Goal: Task Accomplishment & Management: Use online tool/utility

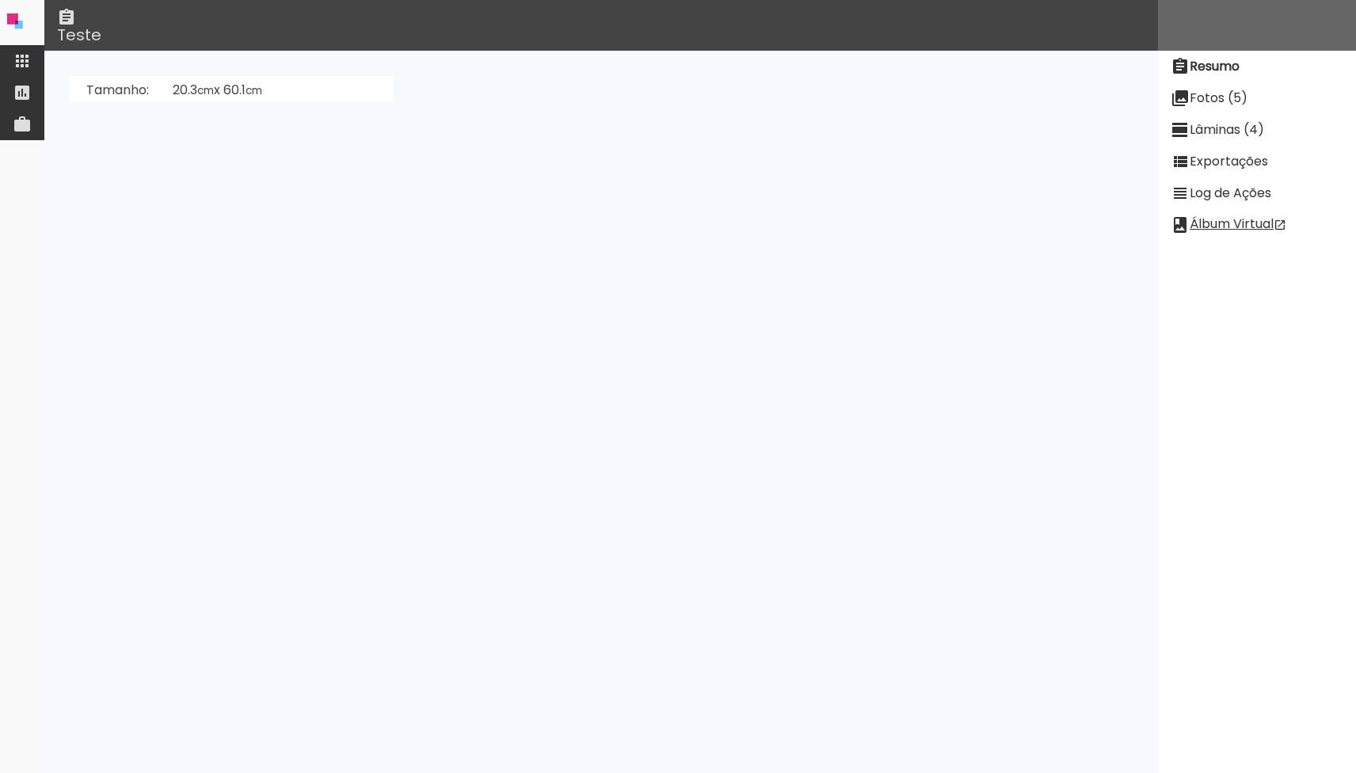
click at [37, 53] on paper-item at bounding box center [22, 61] width 44 height 32
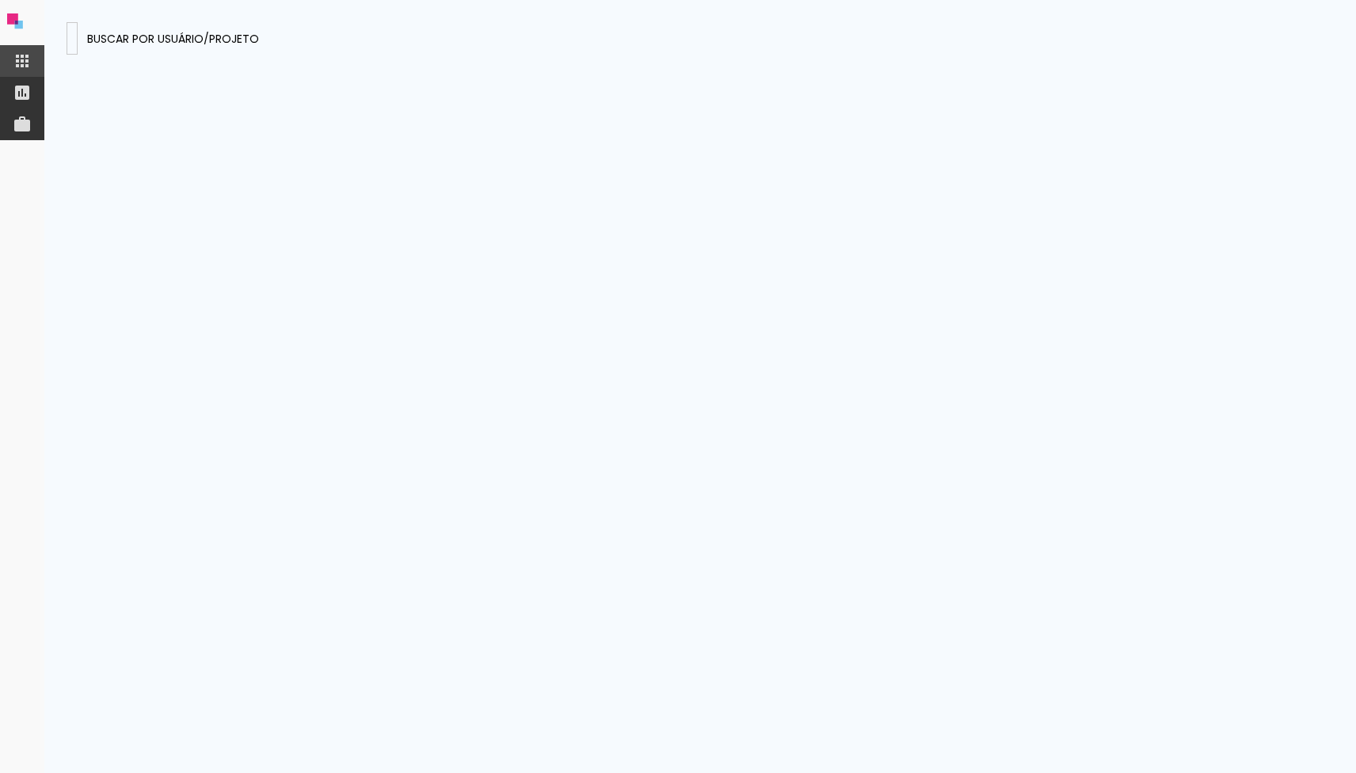
click at [72, 44] on input at bounding box center [72, 37] width 0 height 17
type input "SLJHufR7vhaWwFRtj"
type paper-input "SLJHufR7vhaWwFRtj"
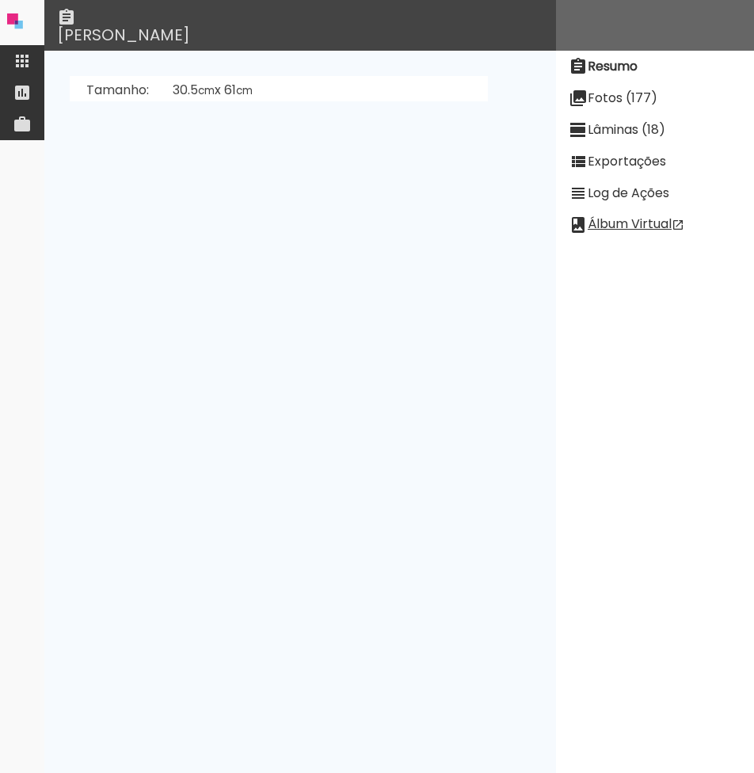
click at [0, 0] on slot "Lâminas (18)" at bounding box center [0, 0] width 0 height 0
click at [0, 0] on slot "[PERSON_NAME]" at bounding box center [0, 0] width 0 height 0
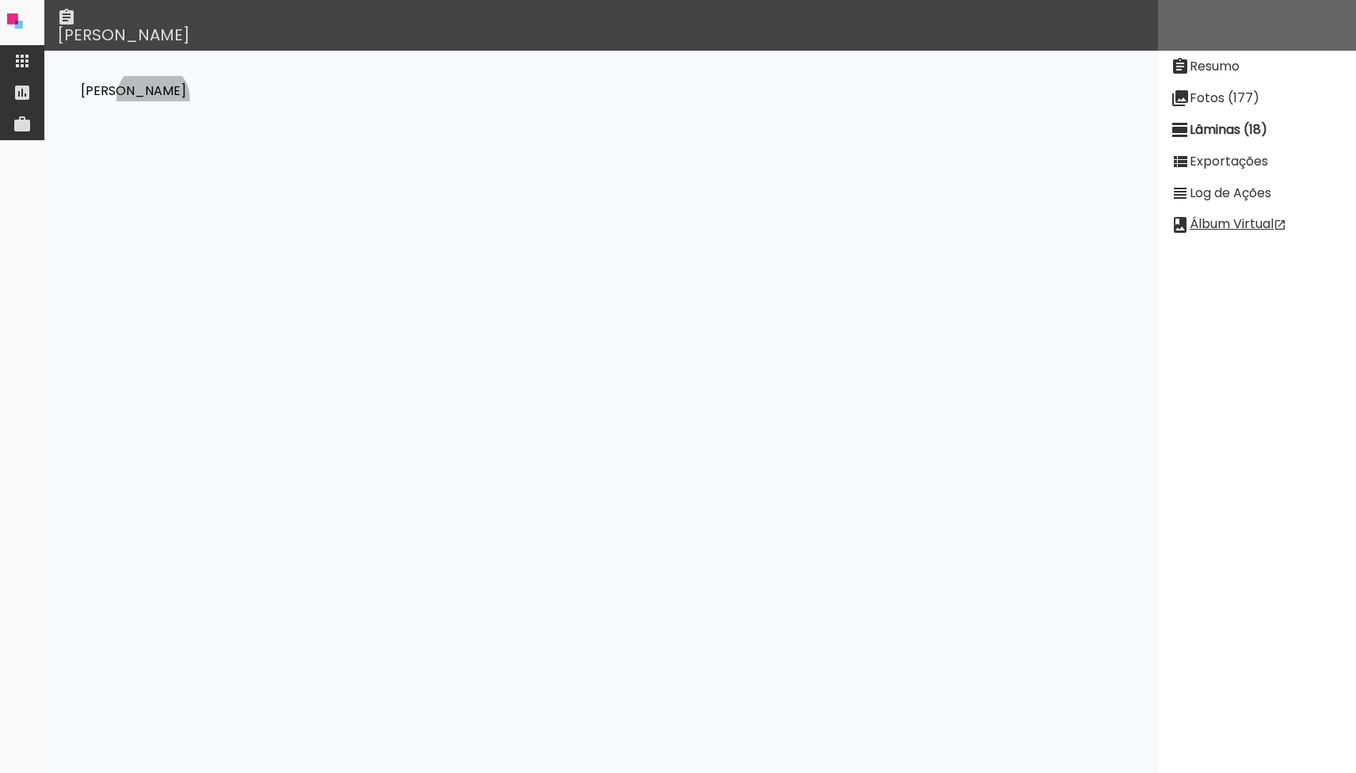
click at [0, 0] on slot "Desenhar Lâminas" at bounding box center [0, 0] width 0 height 0
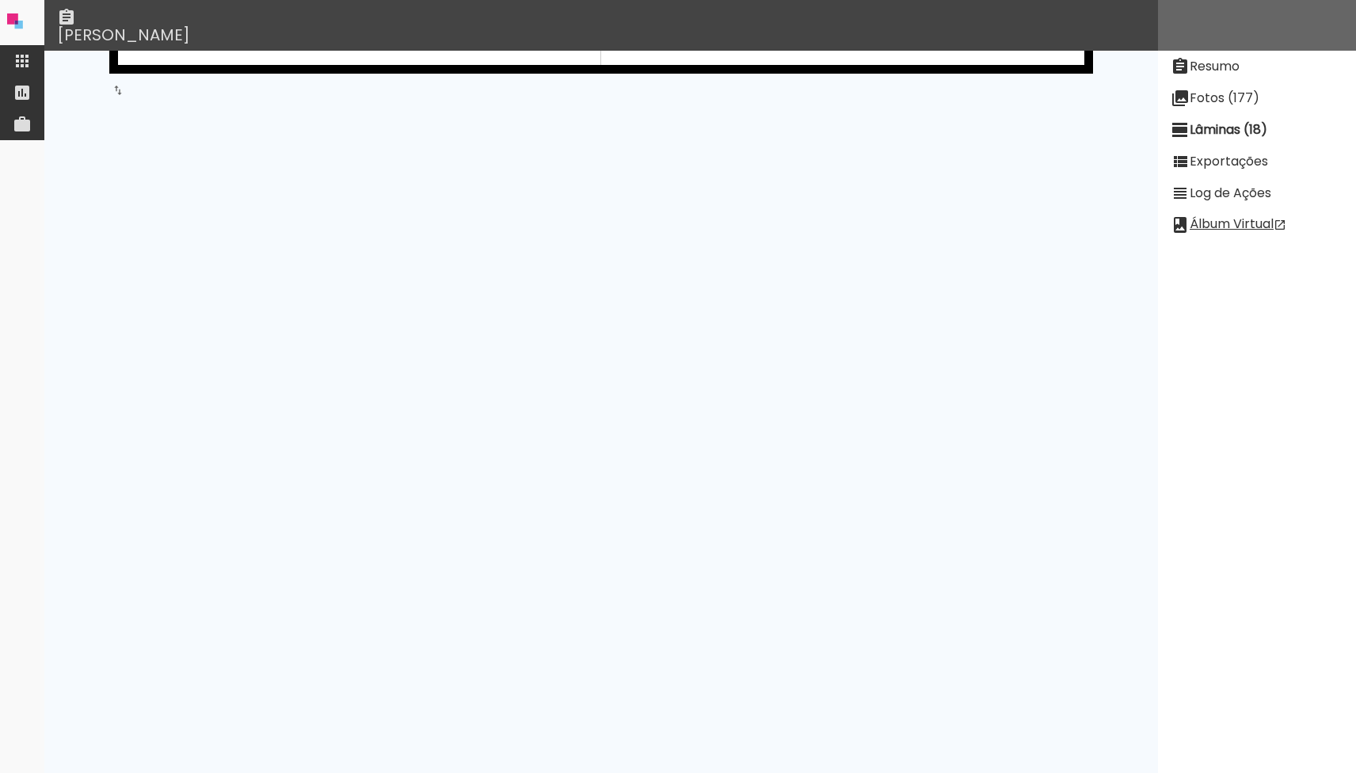
scroll to position [7463, 0]
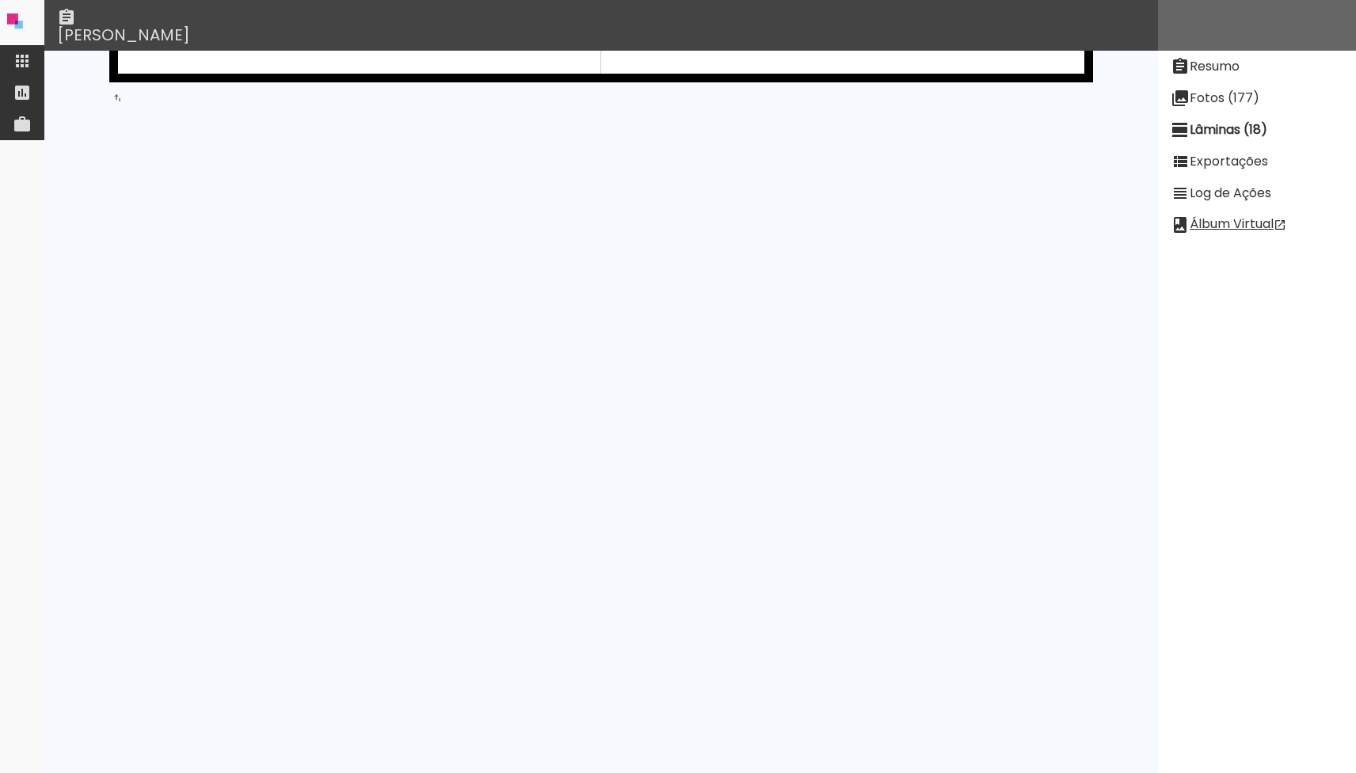
click at [579, 314] on div at bounding box center [708, 367] width 640 height 427
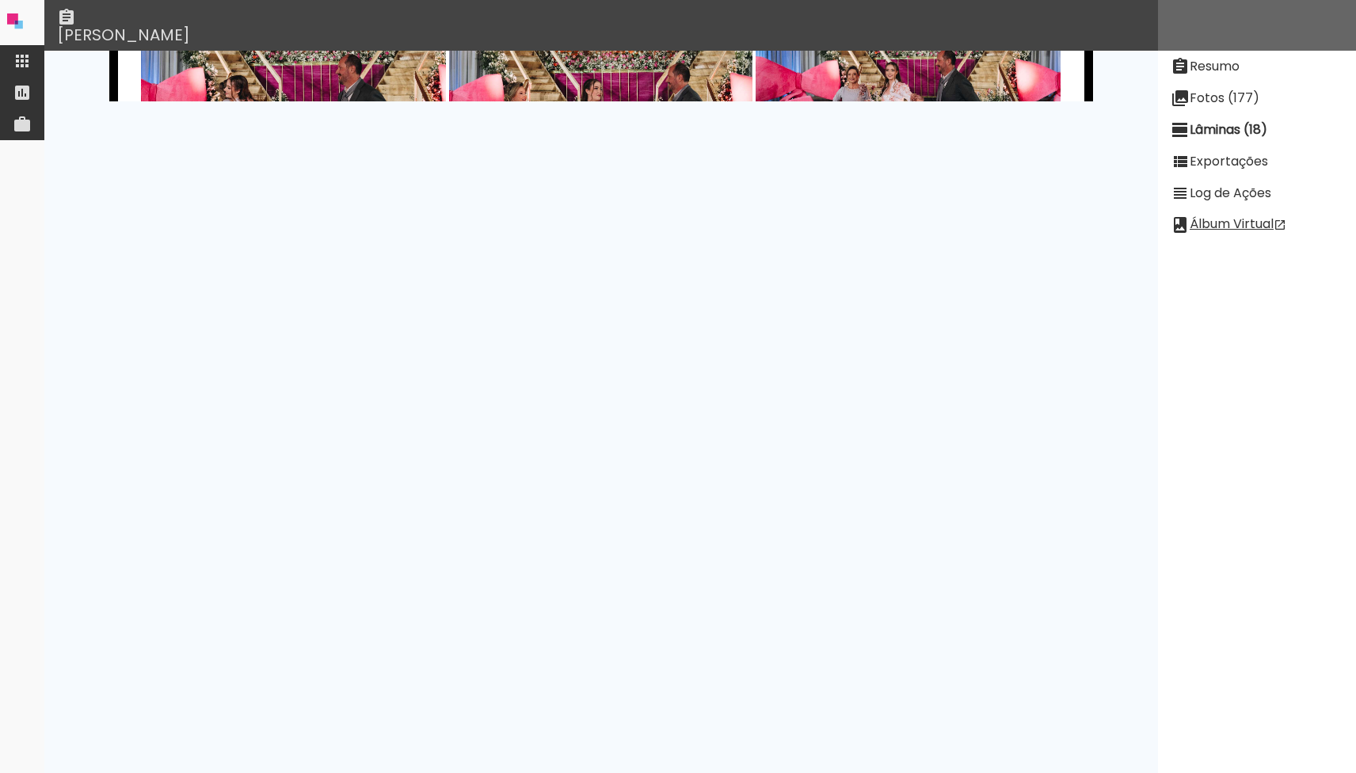
scroll to position [6651, 0]
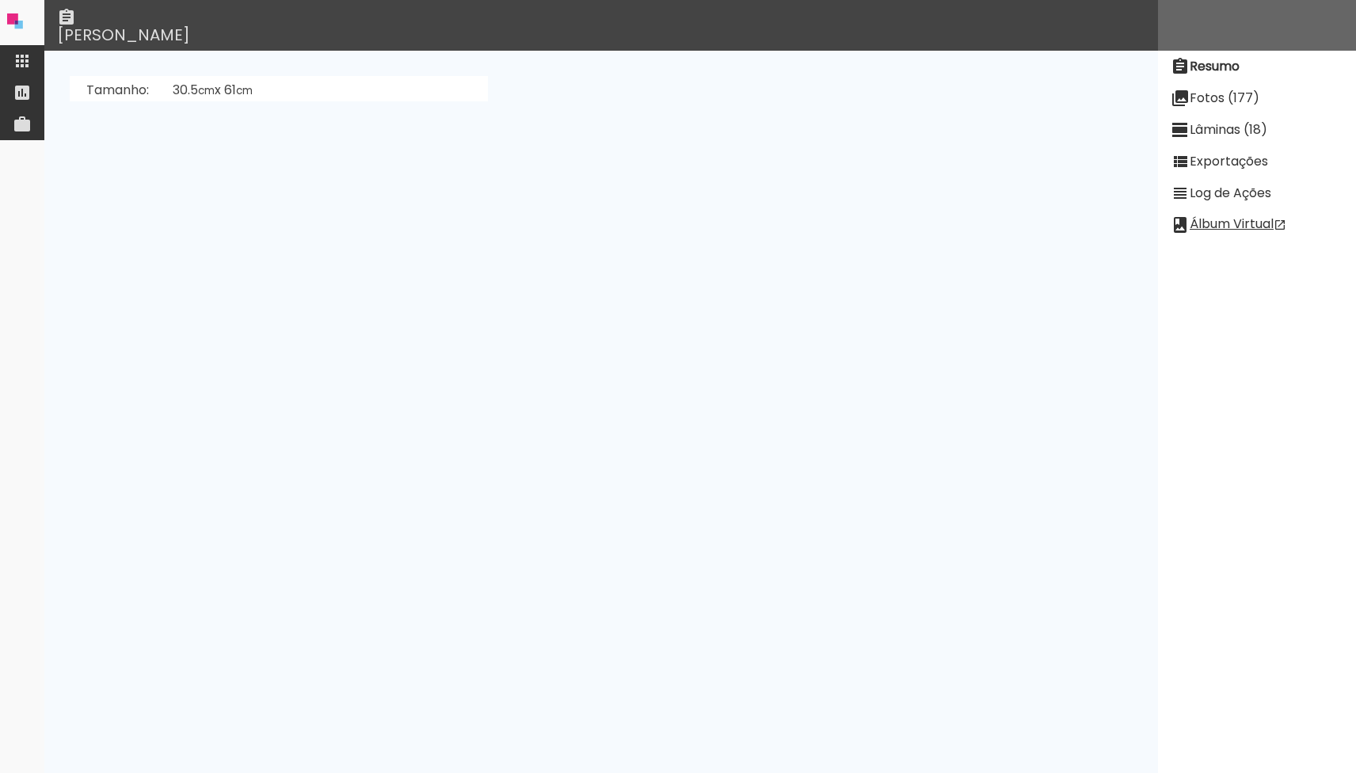
click at [312, 222] on link "Cristian Mussio Roman (QQeco8mjSdFXnEgJg)" at bounding box center [324, 216] width 303 height 18
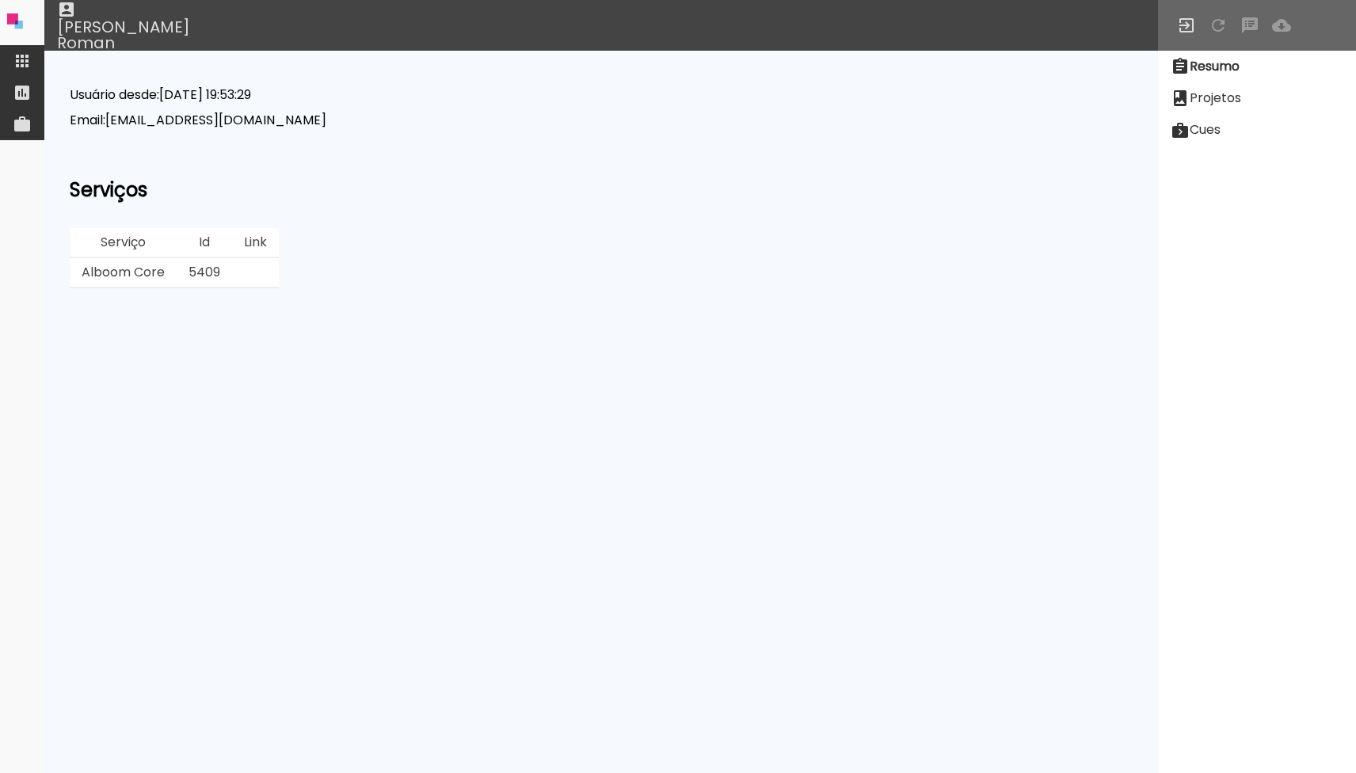
click at [197, 269] on td "5409" at bounding box center [204, 273] width 55 height 30
